Goal: Task Accomplishment & Management: Manage account settings

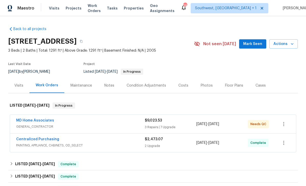
click at [53, 10] on span "Visits" at bounding box center [54, 8] width 11 height 5
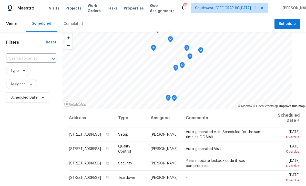
click at [32, 55] on input "text" at bounding box center [24, 59] width 36 height 8
type input "3527 65"
click at [36, 68] on li "[STREET_ADDRESS]" at bounding box center [31, 70] width 51 height 8
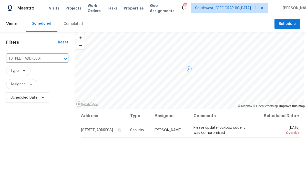
click at [0, 0] on icon at bounding box center [0, 0] width 0 height 0
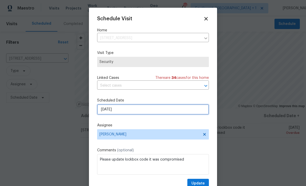
click at [134, 110] on input "[DATE]" at bounding box center [153, 109] width 112 height 10
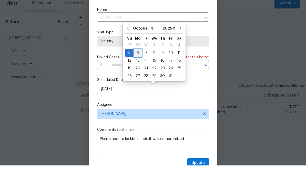
click at [138, 70] on div "6" at bounding box center [138, 73] width 8 height 7
type input "[DATE]"
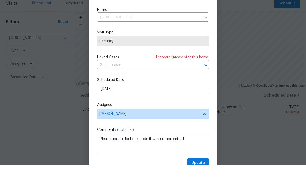
scroll to position [17, 0]
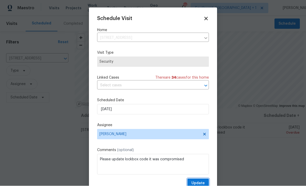
click at [202, 182] on span "Update" at bounding box center [197, 183] width 13 height 6
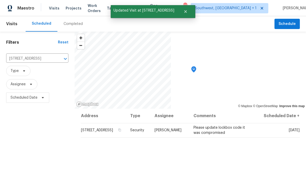
scroll to position [0, 0]
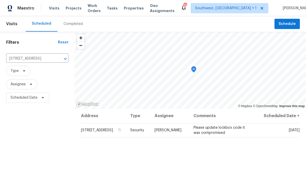
click at [43, 59] on input "[STREET_ADDRESS]" at bounding box center [30, 59] width 48 height 8
type input "10216"
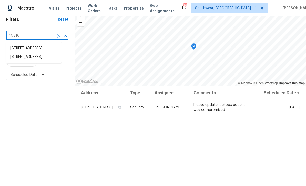
scroll to position [24, 0]
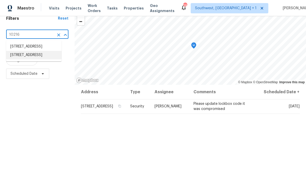
click at [37, 59] on li "[STREET_ADDRESS]" at bounding box center [33, 55] width 55 height 8
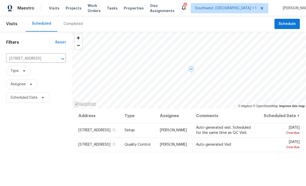
click at [0, 0] on icon at bounding box center [0, 0] width 0 height 0
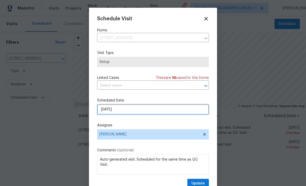
click at [134, 114] on input "[DATE]" at bounding box center [153, 109] width 112 height 10
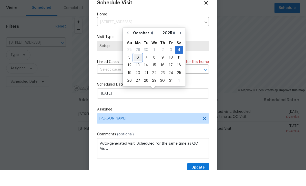
click at [136, 70] on div "6" at bounding box center [138, 73] width 8 height 7
type input "[DATE]"
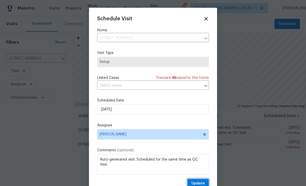
click at [200, 182] on span "Update" at bounding box center [197, 183] width 13 height 6
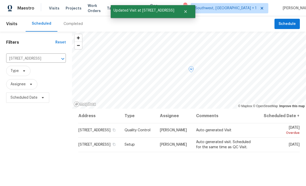
click at [0, 0] on icon at bounding box center [0, 0] width 0 height 0
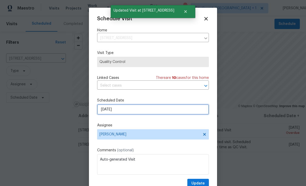
click at [145, 114] on input "[DATE]" at bounding box center [153, 109] width 112 height 10
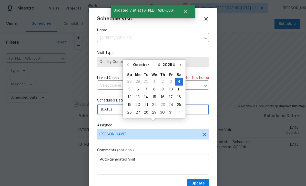
scroll to position [16, 0]
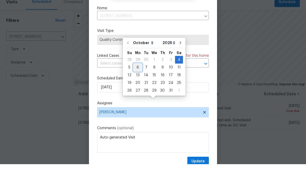
click at [138, 86] on div "6" at bounding box center [138, 89] width 8 height 7
type input "[DATE]"
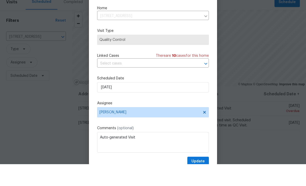
scroll to position [17, 0]
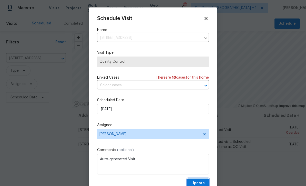
click at [202, 182] on span "Update" at bounding box center [197, 183] width 13 height 6
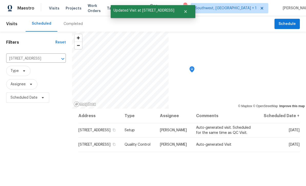
scroll to position [0, 0]
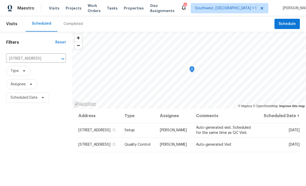
click at [33, 53] on div "Filters Reset [STREET_ADDRESS] ​ Type Assignee Scheduled Date" at bounding box center [36, 144] width 72 height 225
click at [35, 62] on input "[STREET_ADDRESS]" at bounding box center [28, 59] width 45 height 8
type input "8381 chels"
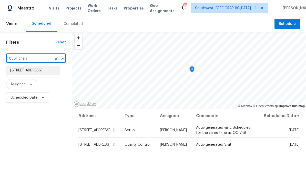
click at [38, 69] on li "[STREET_ADDRESS]" at bounding box center [33, 70] width 54 height 8
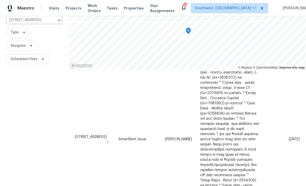
scroll to position [39, 0]
click at [0, 0] on icon at bounding box center [0, 0] width 0 height 0
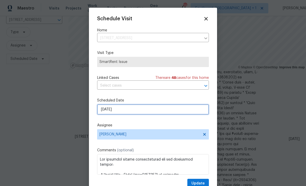
click at [141, 113] on input "[DATE]" at bounding box center [153, 109] width 112 height 10
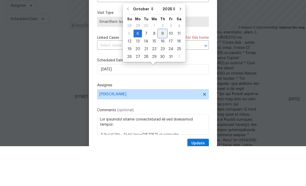
click at [161, 70] on div "9" at bounding box center [162, 73] width 8 height 7
type input "[DATE]"
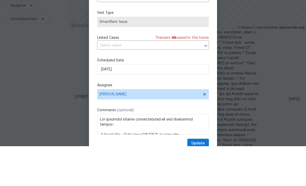
scroll to position [17, 0]
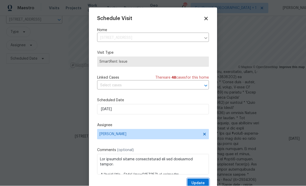
click at [201, 182] on span "Update" at bounding box center [197, 183] width 13 height 6
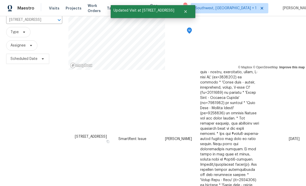
scroll to position [0, 0]
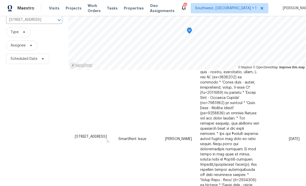
click at [42, 18] on input "[STREET_ADDRESS]" at bounding box center [27, 20] width 42 height 8
type input "[PERSON_NAME]"
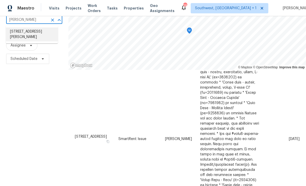
click at [25, 36] on li "[STREET_ADDRESS][PERSON_NAME]" at bounding box center [32, 34] width 52 height 14
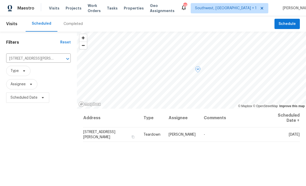
click at [0, 0] on icon at bounding box center [0, 0] width 0 height 0
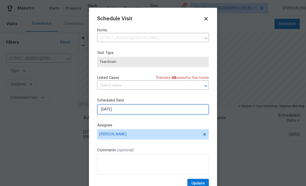
click at [133, 111] on input "[DATE]" at bounding box center [153, 109] width 112 height 10
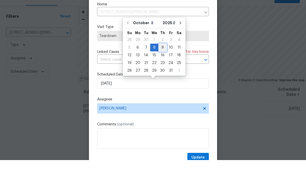
click at [163, 70] on div "9" at bounding box center [162, 73] width 8 height 7
type input "[DATE]"
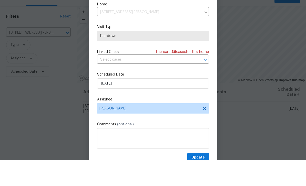
scroll to position [17, 0]
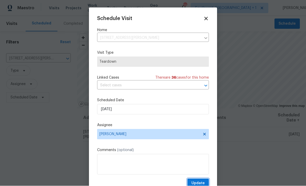
click at [201, 183] on span "Update" at bounding box center [197, 183] width 13 height 6
